Goal: Information Seeking & Learning: Learn about a topic

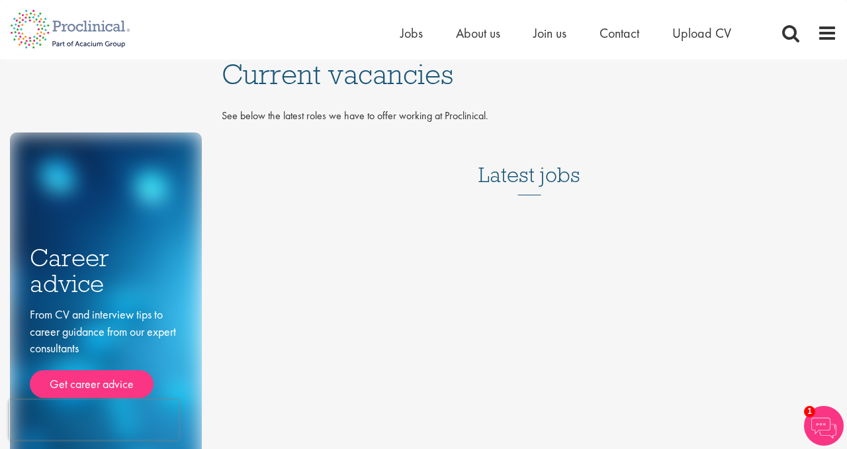
click at [397, 87] on span "Current vacancies" at bounding box center [338, 74] width 232 height 36
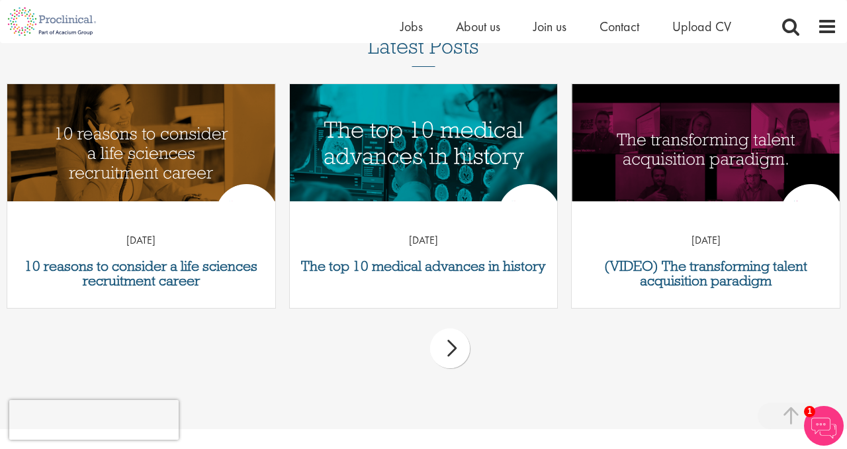
scroll to position [492, 0]
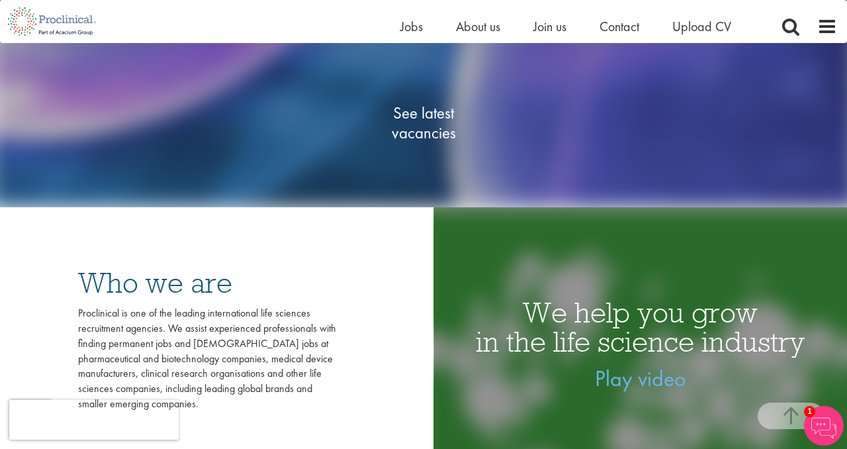
scroll to position [219, 0]
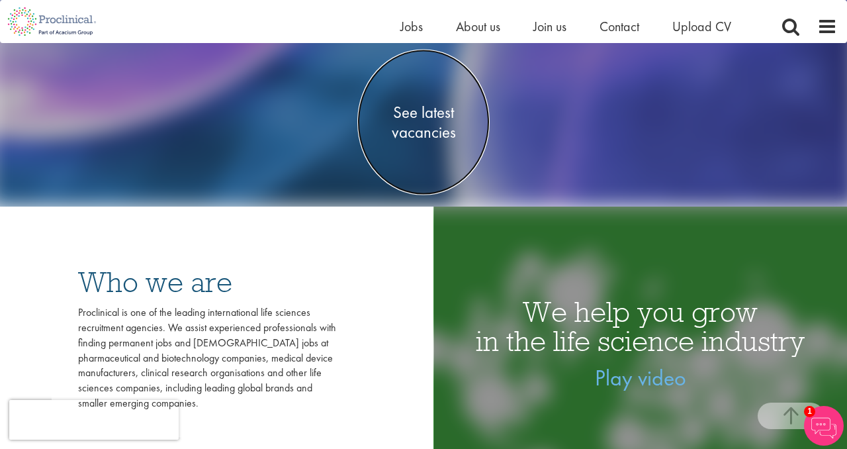
click at [410, 107] on span "See latest vacancies" at bounding box center [423, 122] width 132 height 40
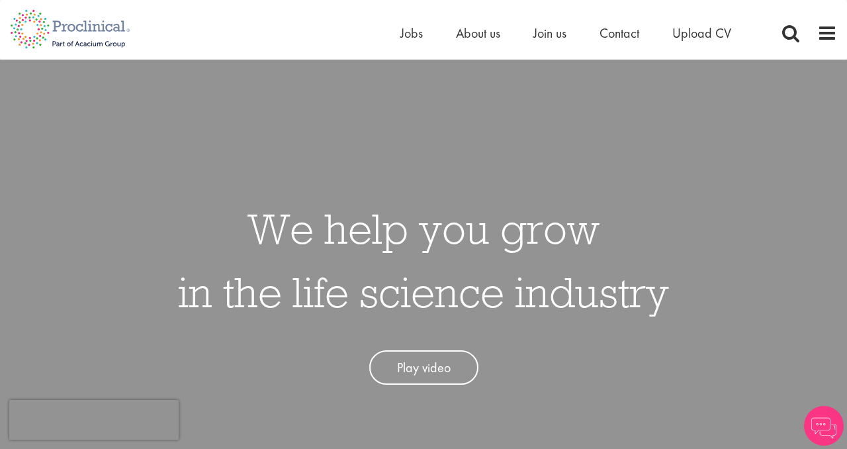
click at [825, 26] on span at bounding box center [827, 33] width 20 height 20
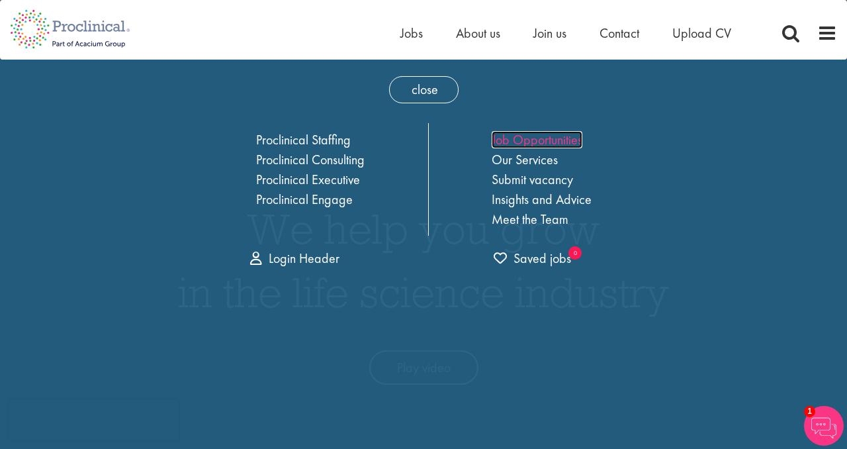
click at [565, 138] on link "Job Opportunities" at bounding box center [537, 139] width 91 height 17
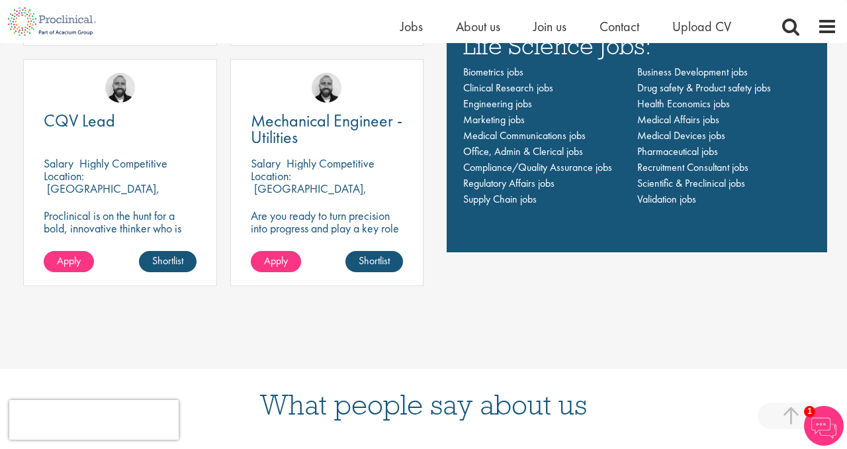
scroll to position [1032, 0]
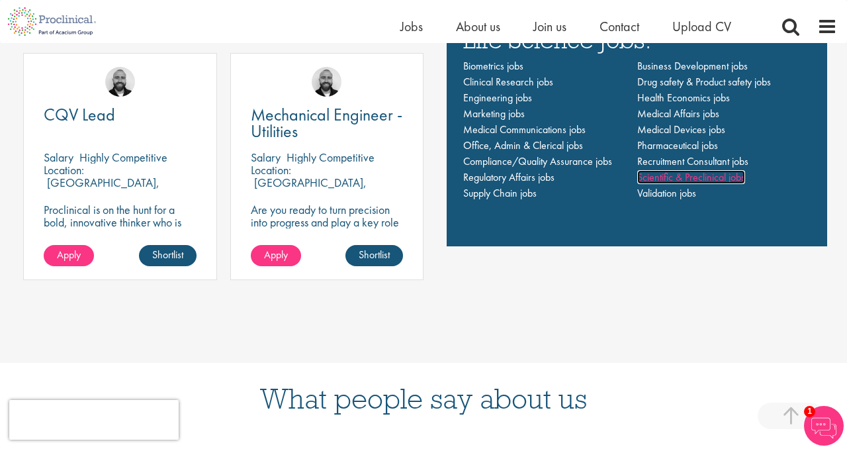
click at [672, 176] on span "Scientific & Preclinical jobs" at bounding box center [691, 177] width 108 height 14
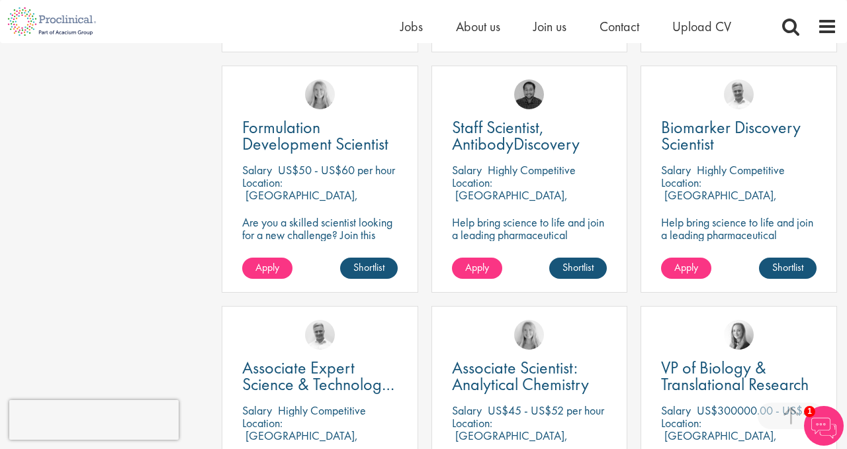
scroll to position [499, 0]
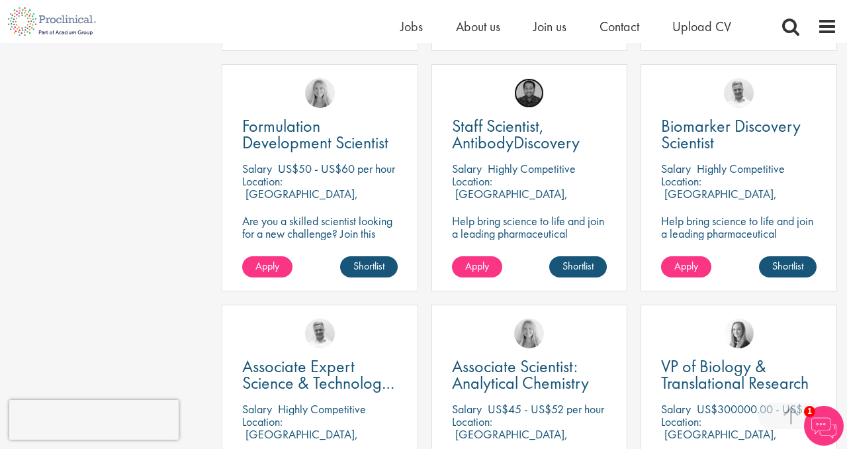
click at [524, 89] on img at bounding box center [529, 93] width 30 height 30
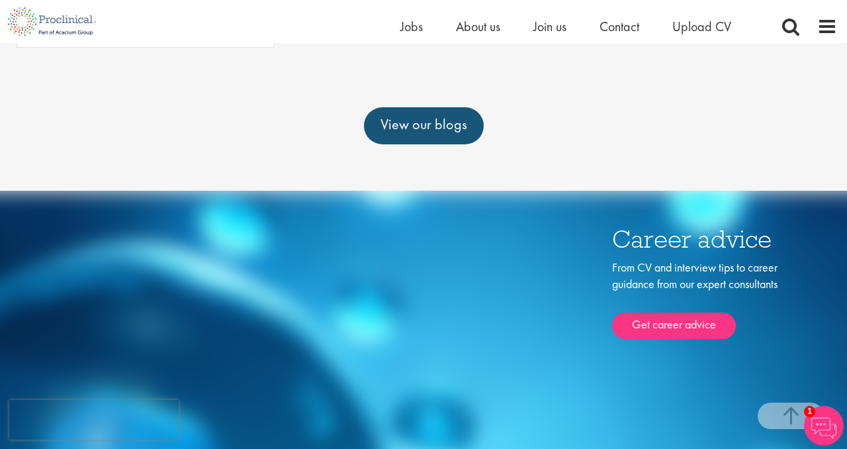
scroll to position [1442, 0]
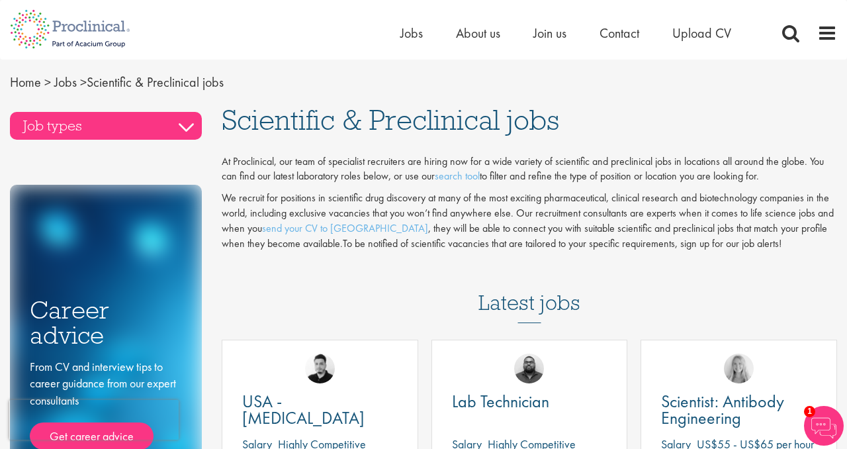
click at [45, 122] on h3 "Job types" at bounding box center [106, 126] width 192 height 28
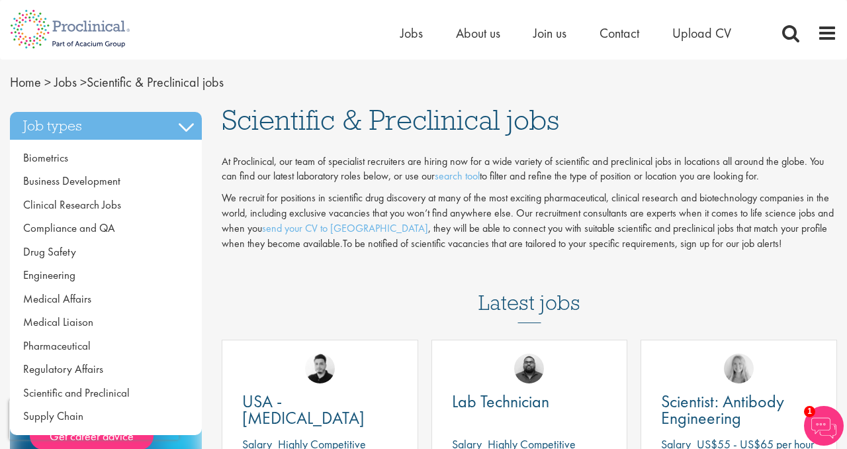
click at [350, 217] on p "We recruit for positions in scientific drug discovery at many of the most excit…" at bounding box center [530, 221] width 616 height 60
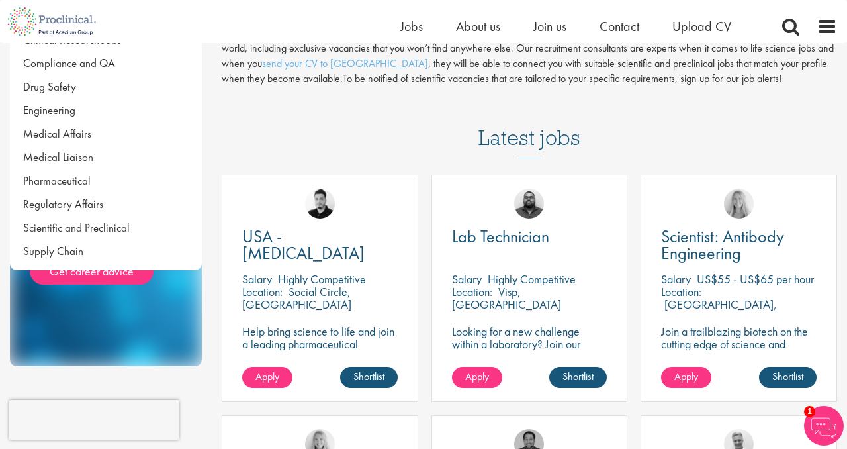
scroll to position [189, 0]
